Goal: Check status

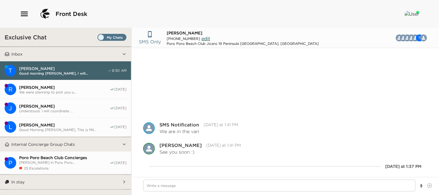
scroll to position [74, 0]
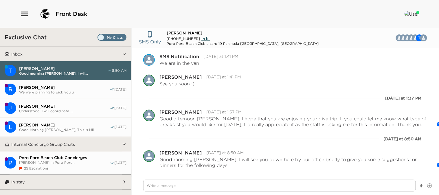
type textarea "x"
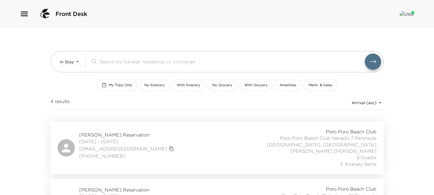
click at [96, 132] on span "[PERSON_NAME] Reservation" at bounding box center [128, 135] width 96 height 6
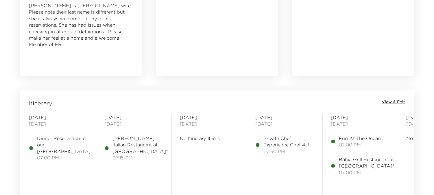
scroll to position [450, 0]
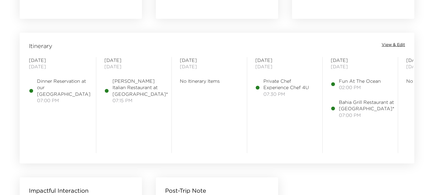
click at [395, 44] on span "View & Edit" at bounding box center [393, 45] width 23 height 6
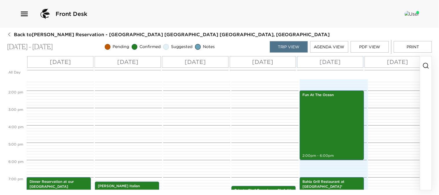
scroll to position [243, 0]
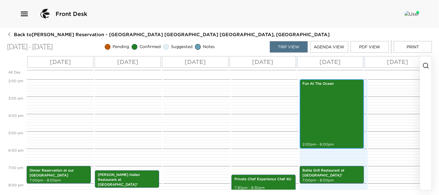
click at [325, 121] on div "Fun At The Ocean 2:00pm - 6:00pm" at bounding box center [332, 114] width 61 height 68
click at [306, 124] on div "Fun At The Ocean 2:00pm - 6:00pm" at bounding box center [332, 114] width 61 height 68
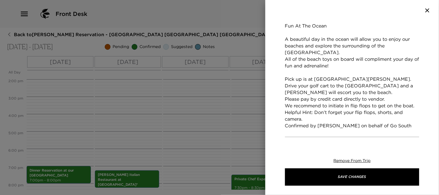
scroll to position [128, 0]
